Goal: Register for event/course

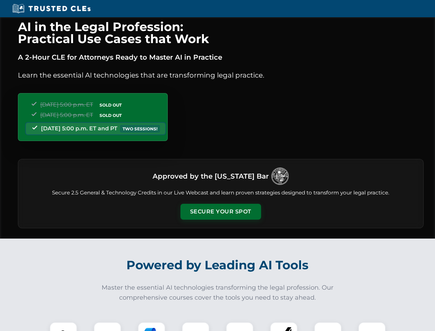
click at [221, 212] on button "Secure Your Spot" at bounding box center [221, 212] width 81 height 16
click at [63, 326] on img at bounding box center [63, 336] width 20 height 20
